Goal: Navigation & Orientation: Find specific page/section

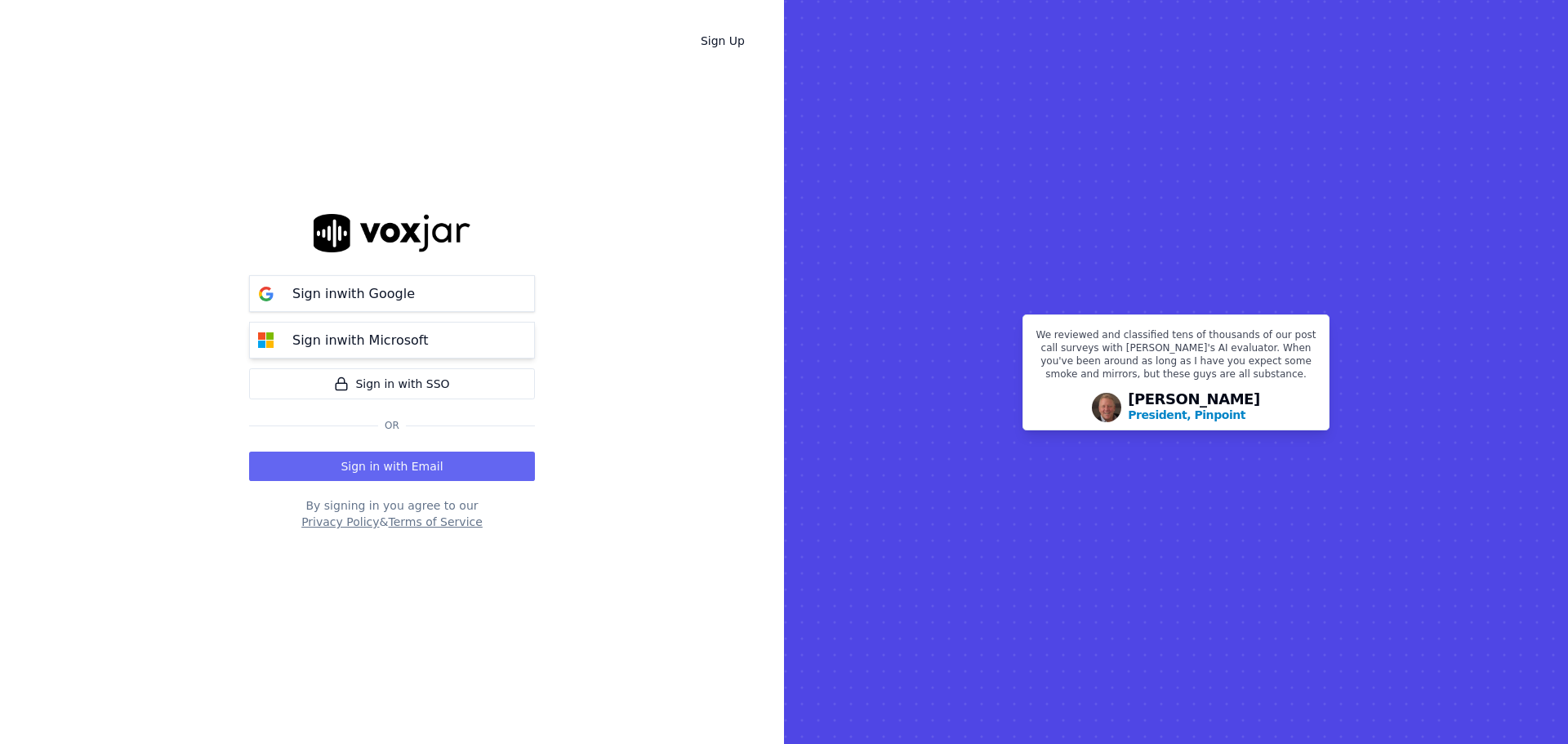
click at [396, 350] on button "Sign in with Microsoft" at bounding box center [392, 340] width 286 height 37
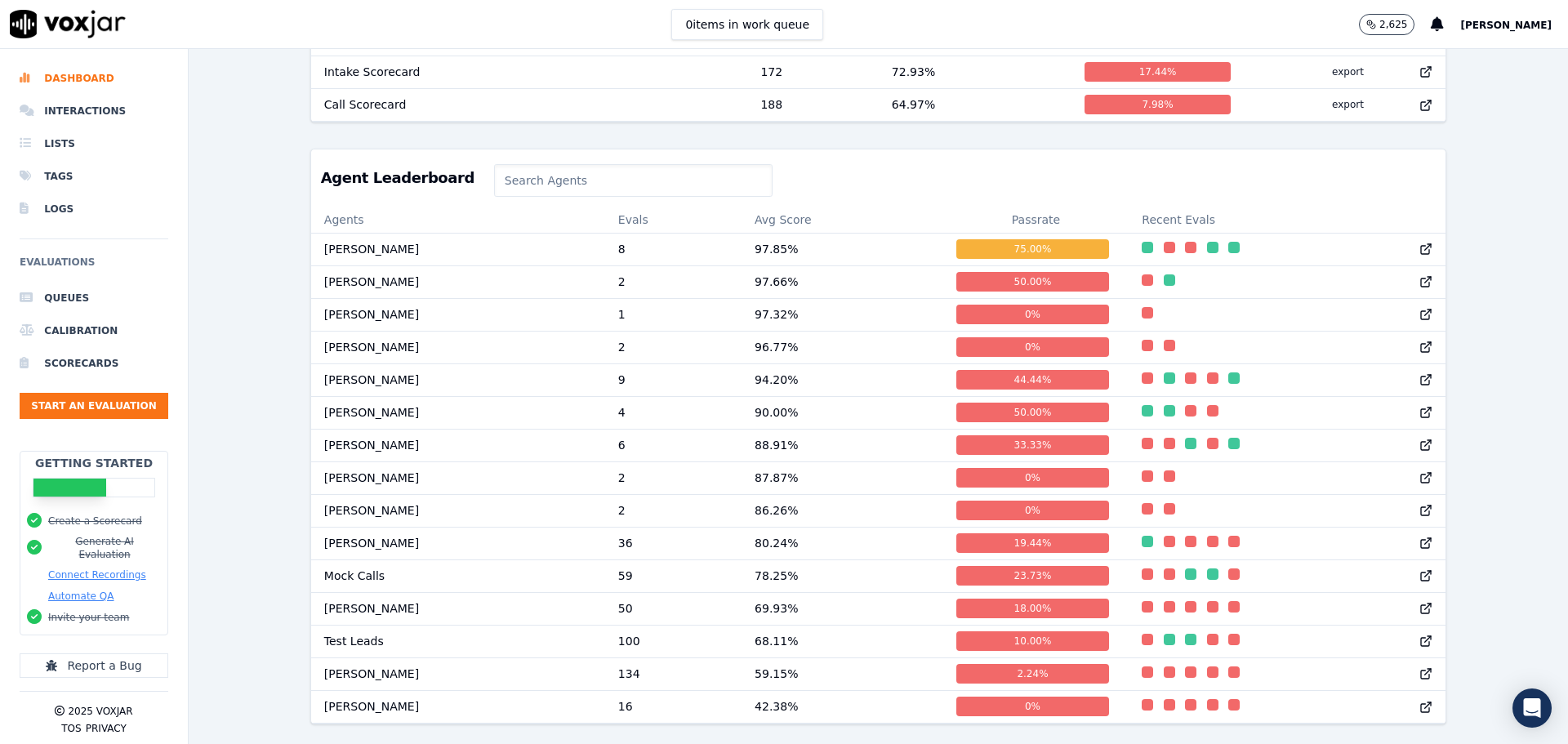
scroll to position [782, 0]
click at [975, 337] on div "0 %" at bounding box center [1033, 347] width 153 height 19
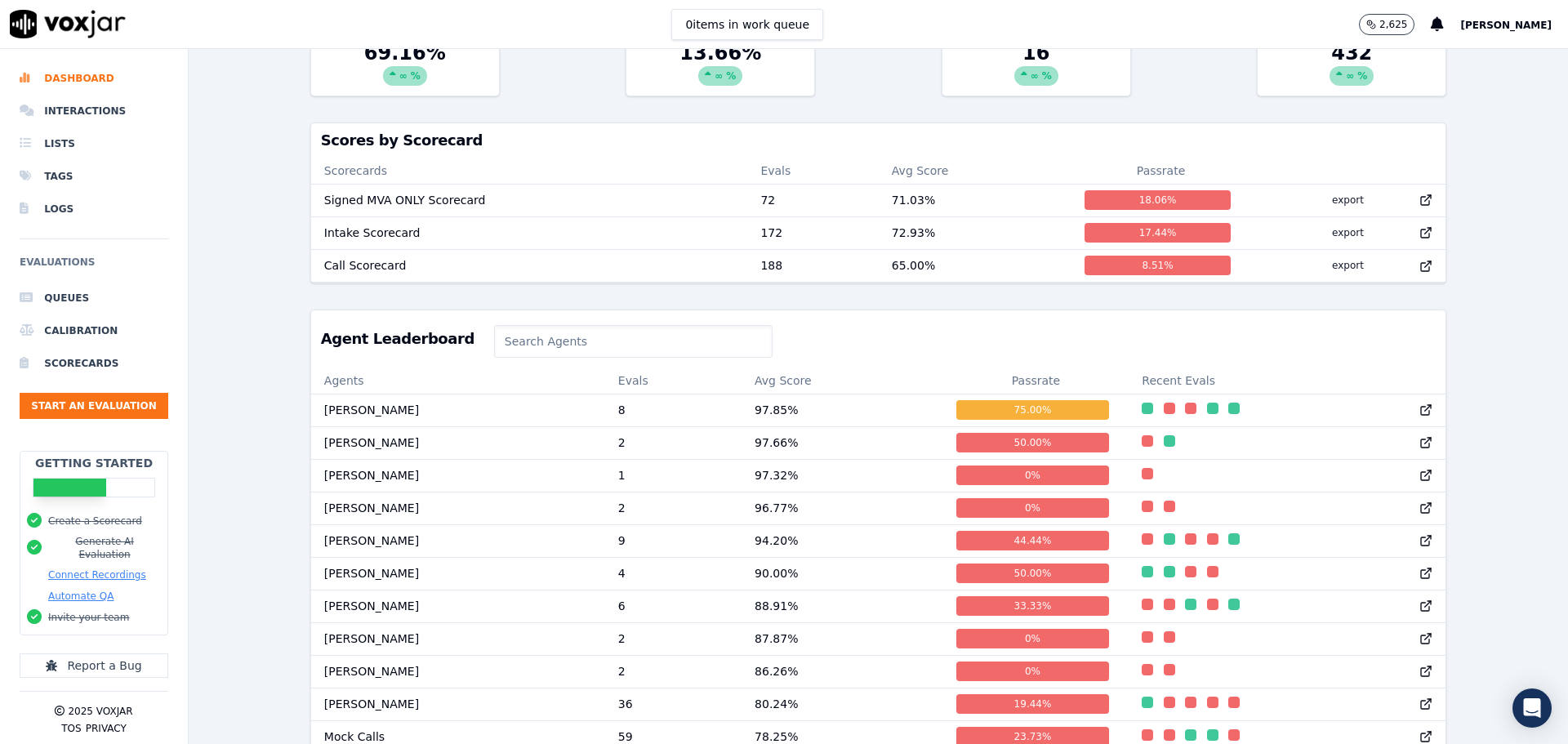
scroll to position [653, 0]
